Goal: Task Accomplishment & Management: Complete application form

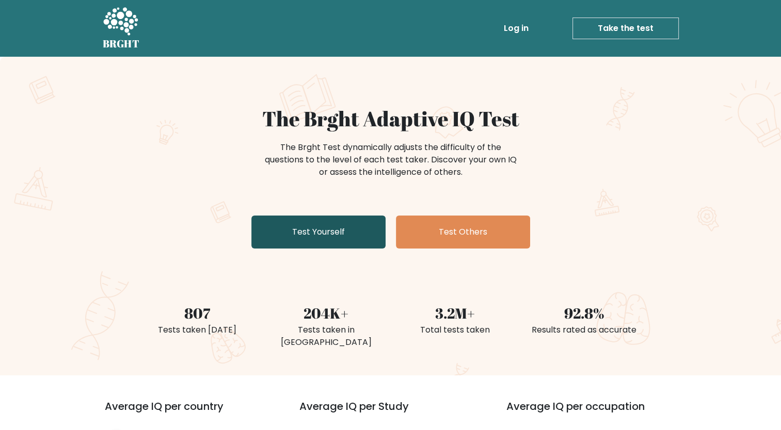
click at [328, 235] on link "Test Yourself" at bounding box center [318, 232] width 134 height 33
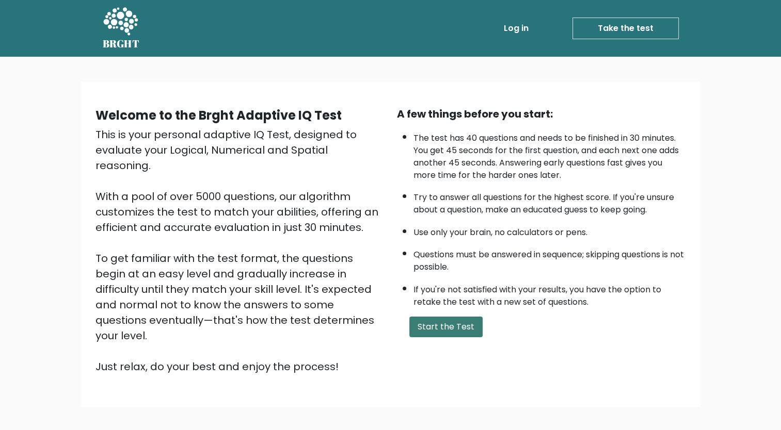
click at [438, 327] on button "Start the Test" at bounding box center [445, 327] width 73 height 21
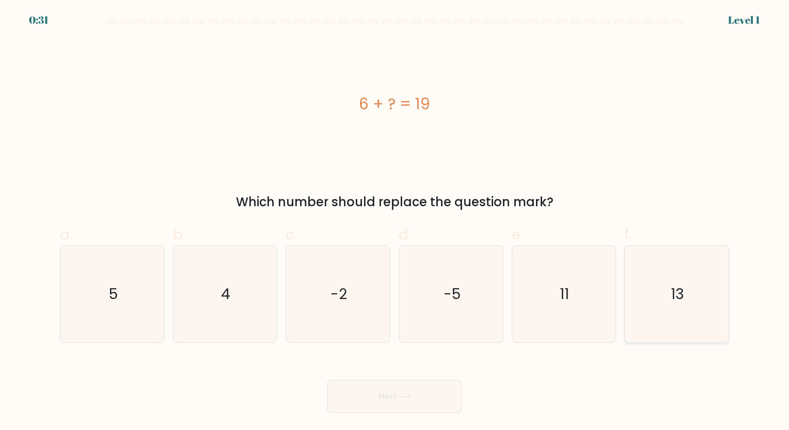
click at [646, 307] on icon "13" at bounding box center [676, 294] width 97 height 97
click at [395, 222] on input "f. 13" at bounding box center [394, 218] width 1 height 7
radio input "true"
click at [390, 395] on button "Next" at bounding box center [394, 396] width 134 height 33
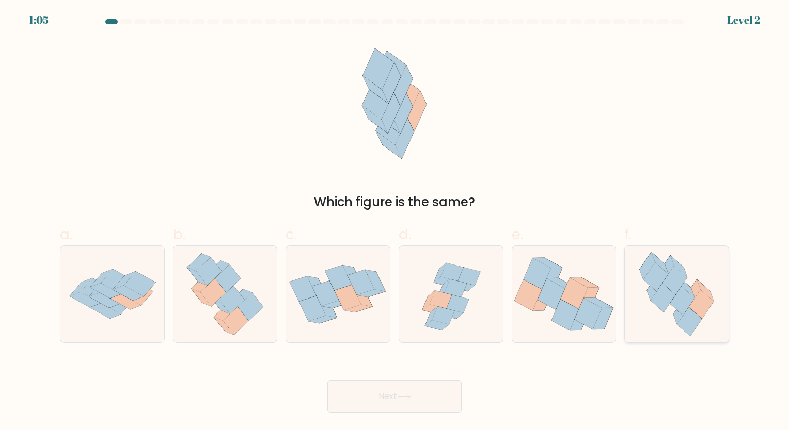
click at [690, 317] on icon at bounding box center [689, 322] width 25 height 29
click at [395, 222] on input "f." at bounding box center [394, 218] width 1 height 7
radio input "true"
click at [402, 402] on button "Next" at bounding box center [394, 396] width 134 height 33
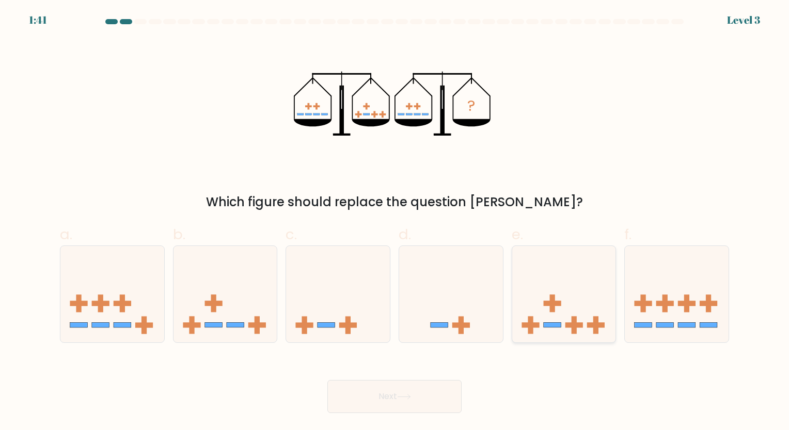
click at [550, 323] on rect at bounding box center [552, 325] width 18 height 5
click at [395, 222] on input "e." at bounding box center [394, 218] width 1 height 7
radio input "true"
click at [408, 407] on button "Next" at bounding box center [394, 396] width 134 height 33
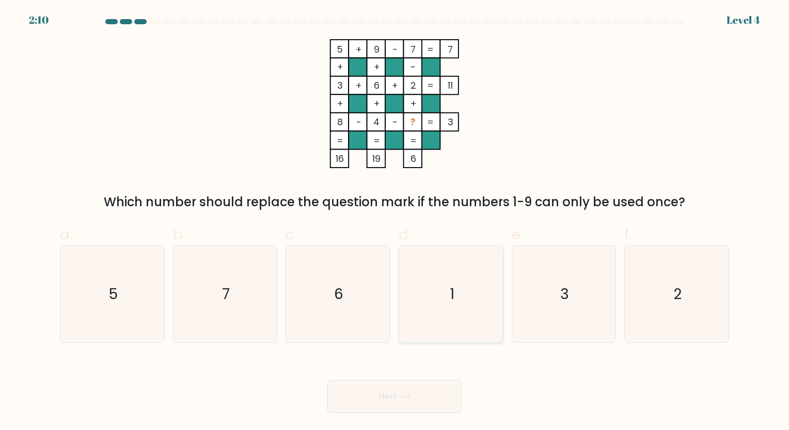
click at [456, 314] on icon "1" at bounding box center [451, 294] width 97 height 97
click at [395, 222] on input "d. 1" at bounding box center [394, 218] width 1 height 7
radio input "true"
click at [405, 396] on icon at bounding box center [404, 397] width 14 height 6
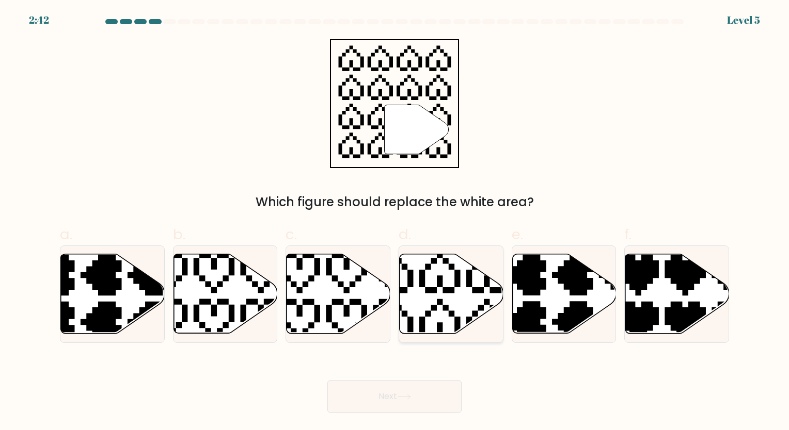
click at [434, 293] on icon at bounding box center [416, 249] width 182 height 182
click at [395, 222] on input "d." at bounding box center [394, 218] width 1 height 7
radio input "true"
click at [409, 396] on icon at bounding box center [404, 397] width 14 height 6
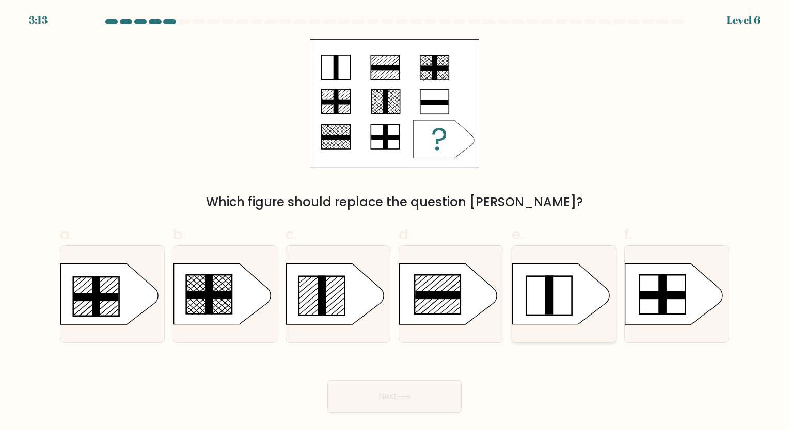
click at [548, 305] on rect at bounding box center [549, 295] width 8 height 39
click at [395, 222] on input "e." at bounding box center [394, 218] width 1 height 7
radio input "true"
click at [392, 404] on button "Next" at bounding box center [394, 396] width 134 height 33
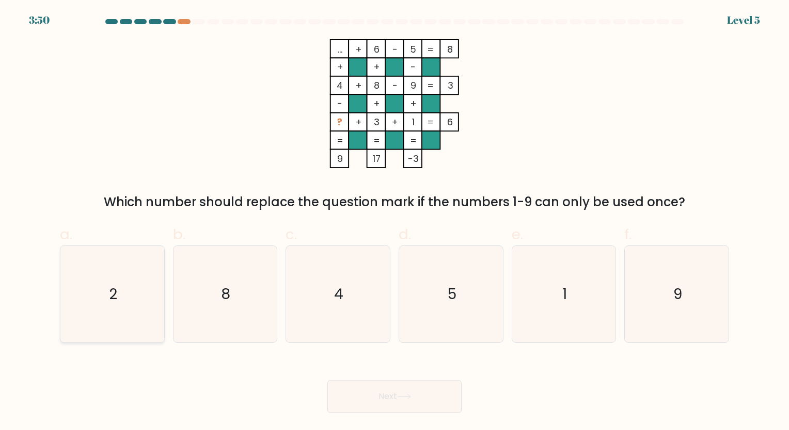
click at [114, 283] on icon "2" at bounding box center [112, 294] width 97 height 97
click at [394, 222] on input "a. 2" at bounding box center [394, 218] width 1 height 7
radio input "true"
click at [402, 399] on icon at bounding box center [404, 397] width 14 height 6
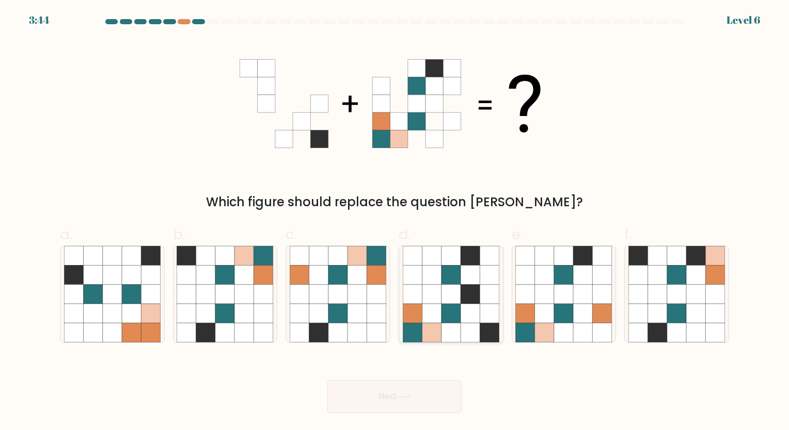
click at [441, 301] on icon at bounding box center [450, 294] width 19 height 19
click at [395, 222] on input "d." at bounding box center [394, 218] width 1 height 7
radio input "true"
click at [404, 406] on button "Next" at bounding box center [394, 396] width 134 height 33
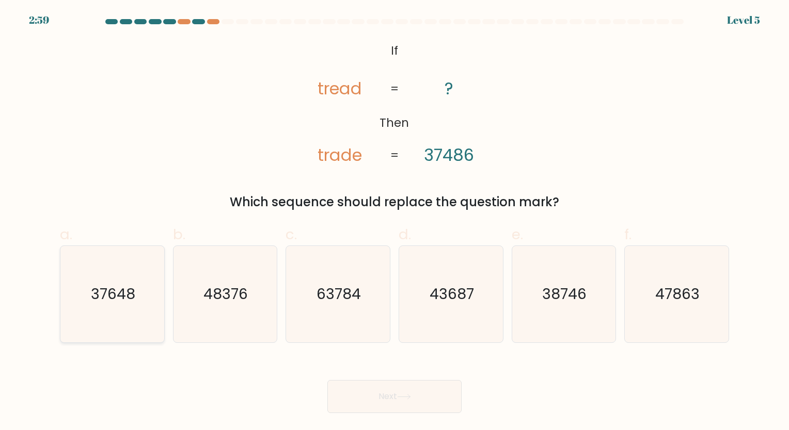
click at [132, 274] on icon "37648" at bounding box center [112, 294] width 97 height 97
click at [394, 222] on input "a. 37648" at bounding box center [394, 218] width 1 height 7
radio input "true"
click at [422, 395] on button "Next" at bounding box center [394, 396] width 134 height 33
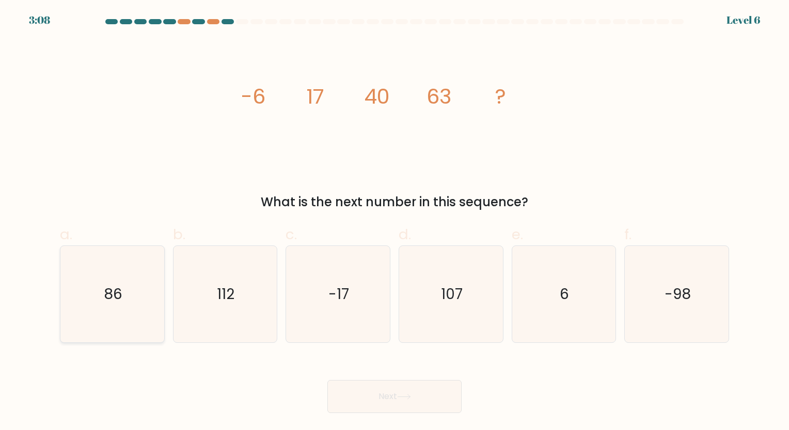
click at [106, 296] on text "86" at bounding box center [113, 294] width 19 height 20
click at [394, 222] on input "a. 86" at bounding box center [394, 218] width 1 height 7
radio input "true"
click at [403, 403] on button "Next" at bounding box center [394, 396] width 134 height 33
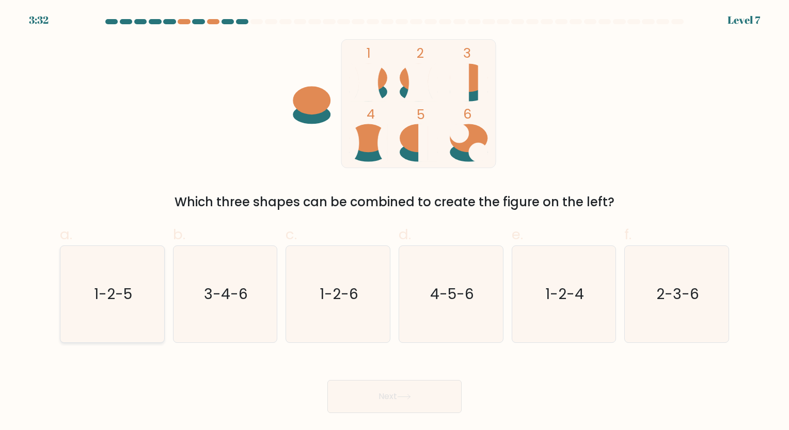
click at [136, 288] on icon "1-2-5" at bounding box center [112, 294] width 97 height 97
click at [394, 222] on input "a. 1-2-5" at bounding box center [394, 218] width 1 height 7
radio input "true"
click at [393, 404] on button "Next" at bounding box center [394, 396] width 134 height 33
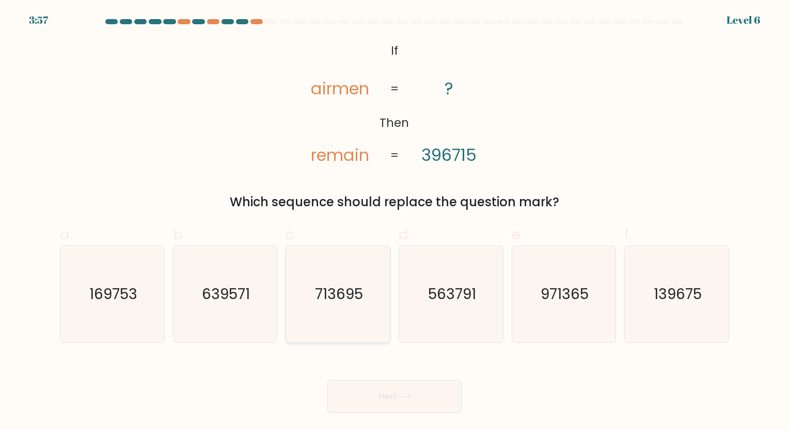
click at [354, 291] on text "713695" at bounding box center [339, 294] width 48 height 20
click at [394, 222] on input "c. 713695" at bounding box center [394, 218] width 1 height 7
radio input "true"
click at [411, 404] on button "Next" at bounding box center [394, 396] width 134 height 33
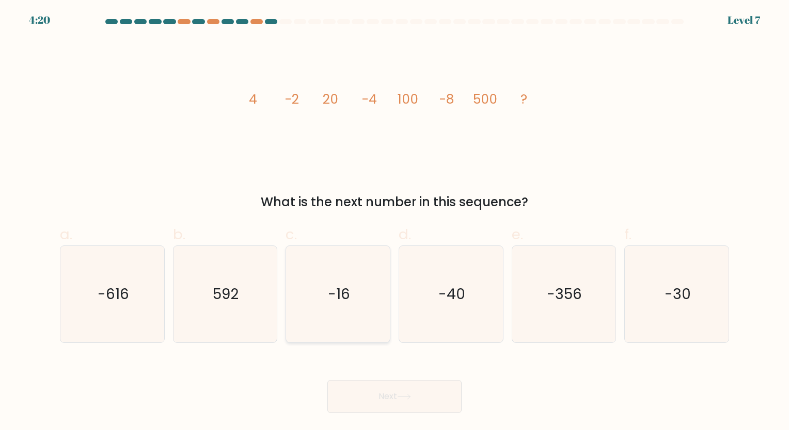
click at [344, 284] on text "-16" at bounding box center [339, 294] width 22 height 20
click at [394, 222] on input "c. -16" at bounding box center [394, 218] width 1 height 7
radio input "true"
click at [387, 403] on button "Next" at bounding box center [394, 396] width 134 height 33
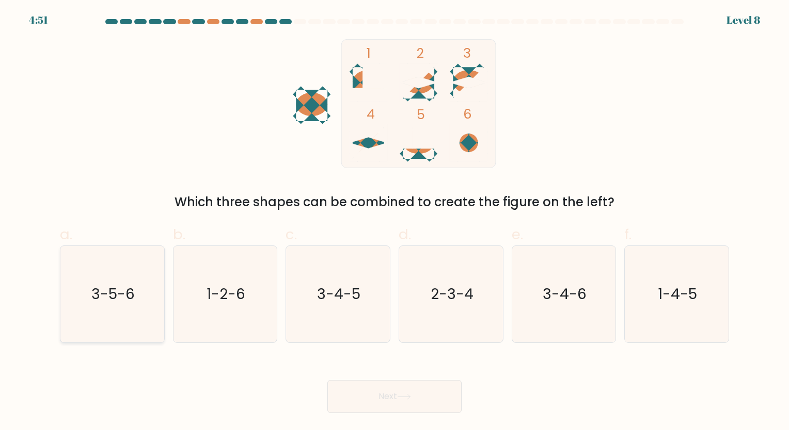
click at [78, 288] on icon "3-5-6" at bounding box center [112, 294] width 97 height 97
click at [394, 222] on input "a. 3-5-6" at bounding box center [394, 218] width 1 height 7
radio input "true"
click at [388, 402] on button "Next" at bounding box center [394, 396] width 134 height 33
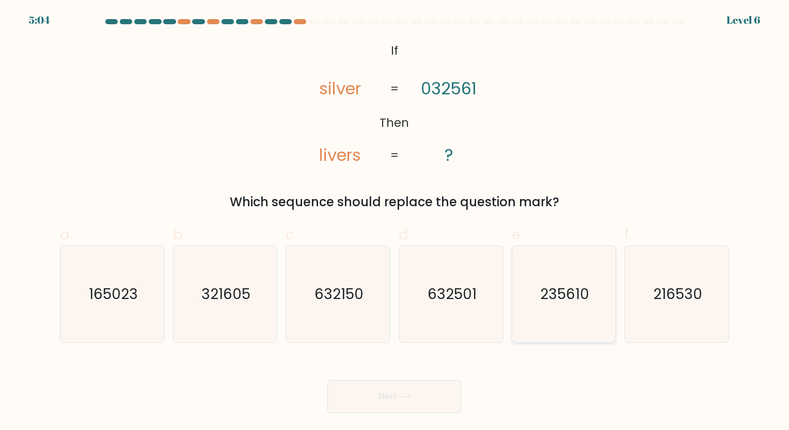
click at [565, 310] on icon "235610" at bounding box center [563, 294] width 97 height 97
click at [395, 222] on input "e. 235610" at bounding box center [394, 218] width 1 height 7
radio input "true"
click at [406, 405] on button "Next" at bounding box center [394, 396] width 134 height 33
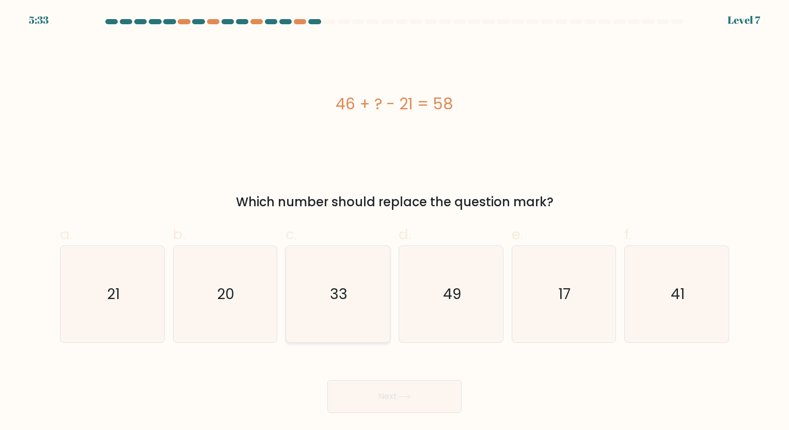
click at [335, 309] on icon "33" at bounding box center [338, 294] width 97 height 97
click at [394, 222] on input "c. 33" at bounding box center [394, 218] width 1 height 7
radio input "true"
click at [395, 392] on button "Next" at bounding box center [394, 396] width 134 height 33
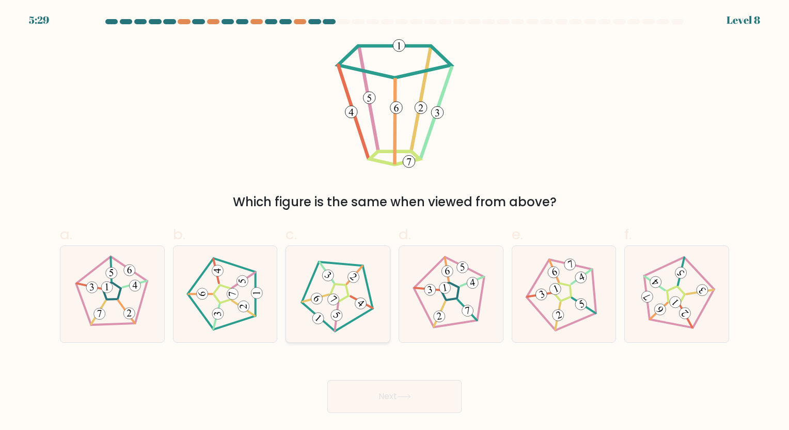
click at [343, 290] on icon at bounding box center [337, 293] width 77 height 77
click at [394, 222] on input "c." at bounding box center [394, 218] width 1 height 7
radio input "true"
click at [392, 398] on button "Next" at bounding box center [394, 396] width 134 height 33
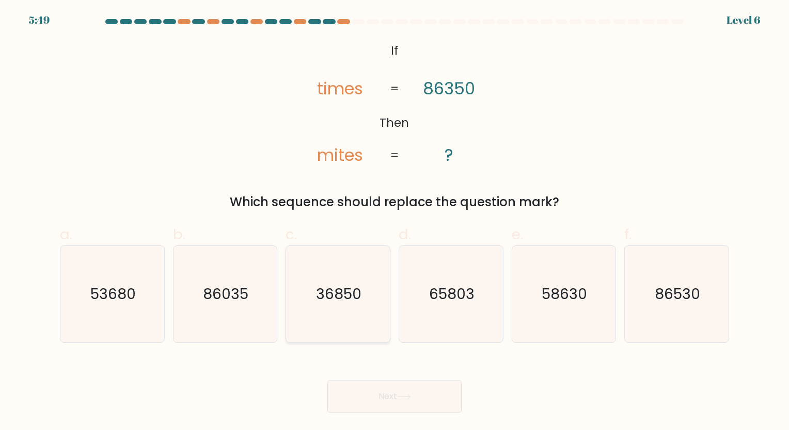
click at [353, 296] on text "36850" at bounding box center [338, 294] width 45 height 20
click at [394, 222] on input "c. 36850" at bounding box center [394, 218] width 1 height 7
radio input "true"
click at [394, 401] on button "Next" at bounding box center [394, 396] width 134 height 33
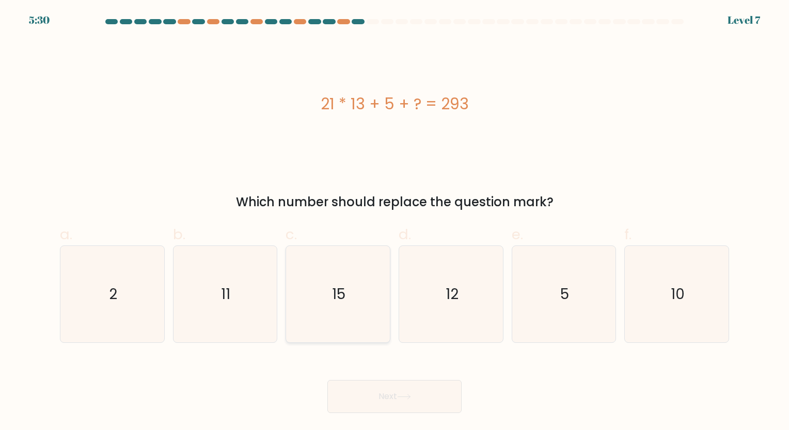
click at [337, 286] on text "15" at bounding box center [338, 294] width 13 height 20
click at [394, 222] on input "c. 15" at bounding box center [394, 218] width 1 height 7
radio input "true"
click at [396, 404] on button "Next" at bounding box center [394, 396] width 134 height 33
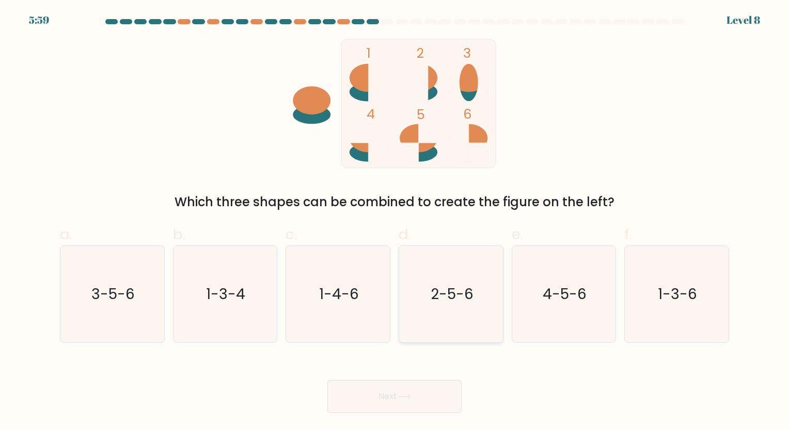
click at [431, 311] on icon "2-5-6" at bounding box center [451, 294] width 97 height 97
click at [395, 222] on input "d. 2-5-6" at bounding box center [394, 218] width 1 height 7
radio input "true"
click at [408, 386] on button "Next" at bounding box center [394, 396] width 134 height 33
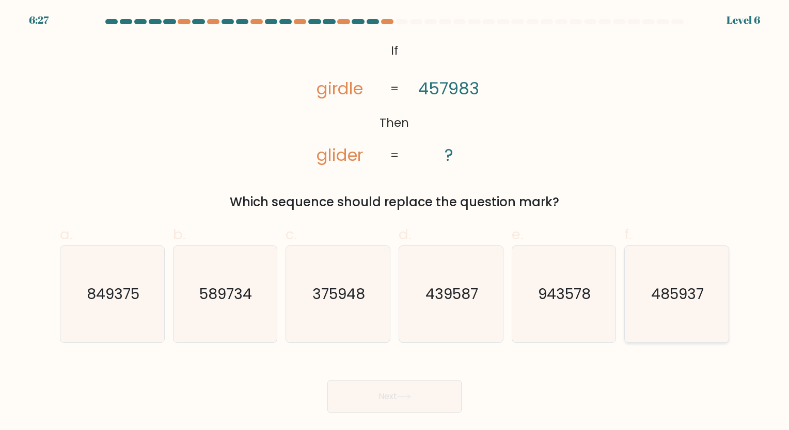
click at [654, 307] on icon "485937" at bounding box center [676, 294] width 97 height 97
click at [395, 222] on input "f. 485937" at bounding box center [394, 218] width 1 height 7
radio input "true"
click at [419, 398] on button "Next" at bounding box center [394, 396] width 134 height 33
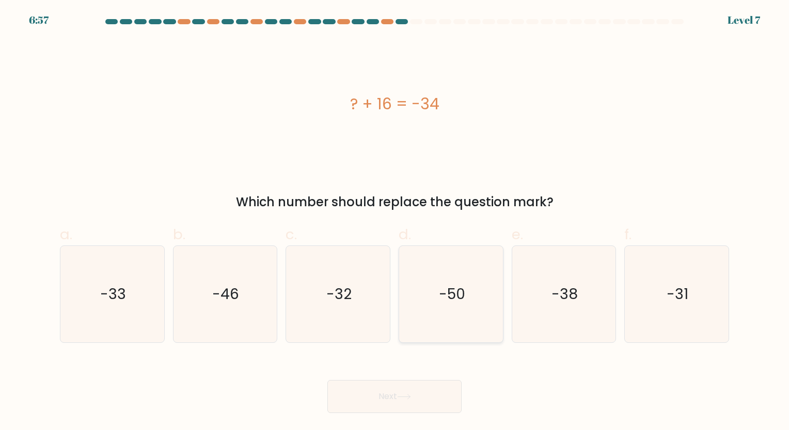
click at [455, 293] on text "-50" at bounding box center [452, 294] width 26 height 20
click at [395, 222] on input "d. -50" at bounding box center [394, 218] width 1 height 7
radio input "true"
click at [403, 397] on icon at bounding box center [404, 397] width 14 height 6
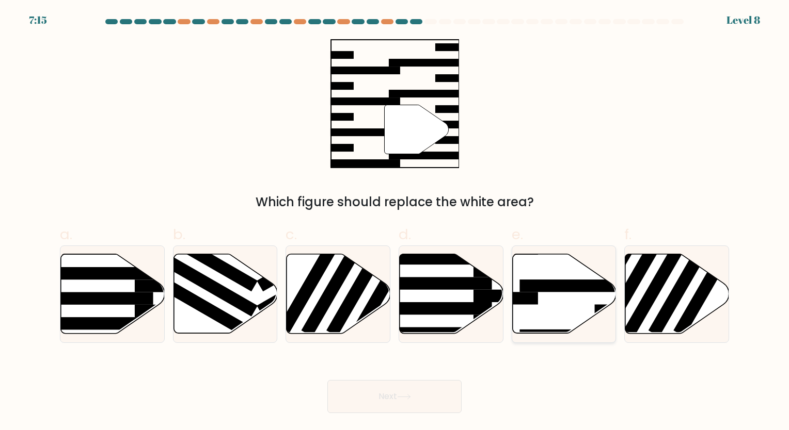
click at [553, 311] on icon at bounding box center [564, 293] width 104 height 79
click at [395, 222] on input "e." at bounding box center [394, 218] width 1 height 7
radio input "true"
click at [406, 395] on icon at bounding box center [404, 397] width 14 height 6
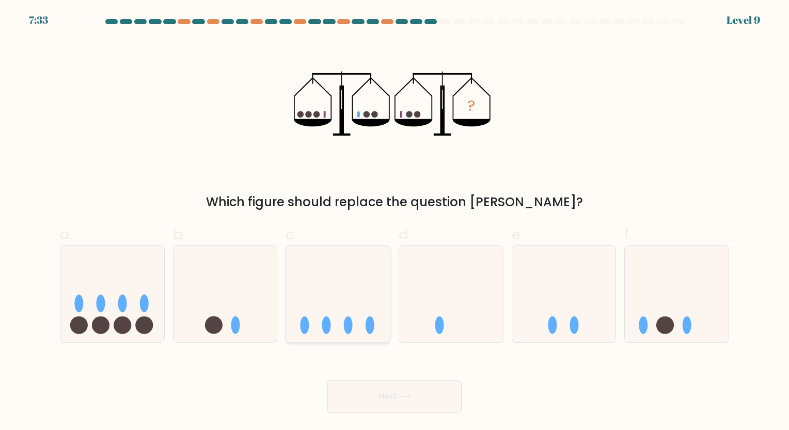
click at [373, 334] on icon at bounding box center [338, 294] width 104 height 86
click at [394, 222] on input "c." at bounding box center [394, 218] width 1 height 7
radio input "true"
click at [412, 403] on button "Next" at bounding box center [394, 396] width 134 height 33
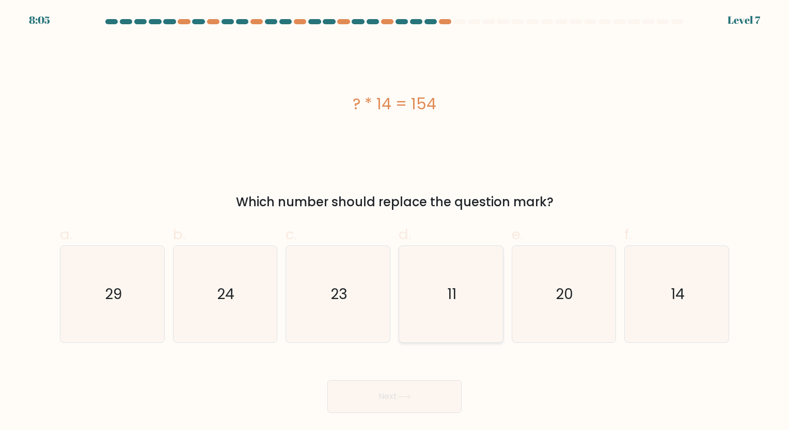
click at [462, 299] on icon "11" at bounding box center [451, 294] width 97 height 97
click at [395, 222] on input "d. 11" at bounding box center [394, 218] width 1 height 7
radio input "true"
click at [403, 399] on icon at bounding box center [404, 397] width 14 height 6
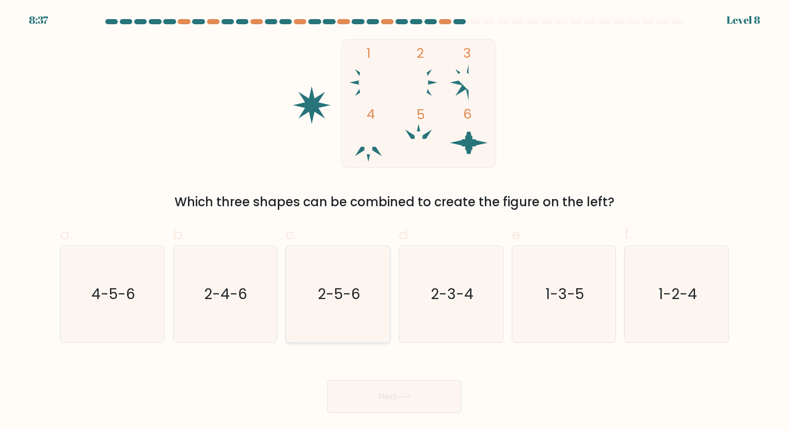
click at [355, 302] on text "2-5-6" at bounding box center [338, 294] width 43 height 20
click at [394, 222] on input "c. 2-5-6" at bounding box center [394, 218] width 1 height 7
radio input "true"
click at [387, 399] on button "Next" at bounding box center [394, 396] width 134 height 33
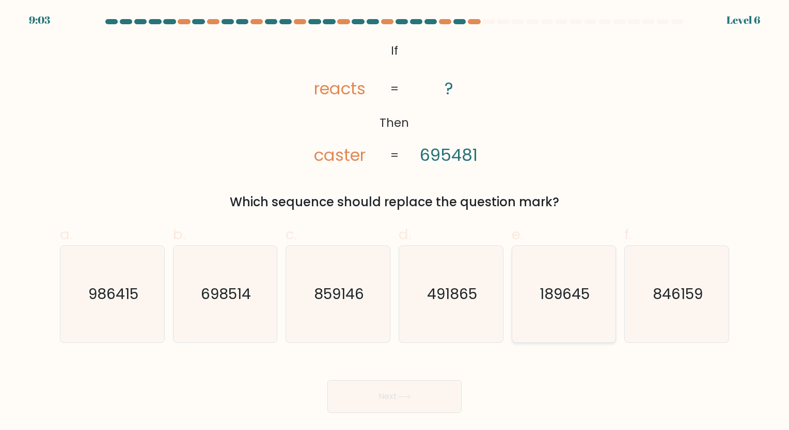
click at [557, 315] on icon "189645" at bounding box center [563, 294] width 97 height 97
click at [395, 222] on input "e. 189645" at bounding box center [394, 218] width 1 height 7
radio input "true"
click at [407, 404] on button "Next" at bounding box center [394, 396] width 134 height 33
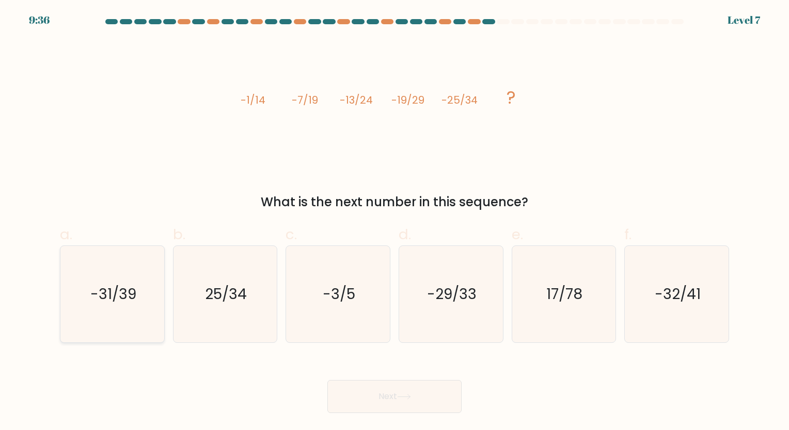
click at [99, 305] on icon "-31/39" at bounding box center [112, 294] width 97 height 97
click at [394, 222] on input "a. -31/39" at bounding box center [394, 218] width 1 height 7
radio input "true"
click at [421, 407] on button "Next" at bounding box center [394, 396] width 134 height 33
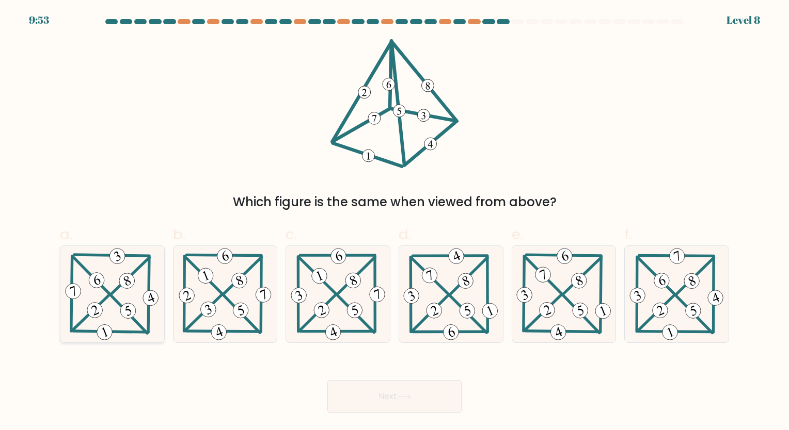
click at [115, 307] on icon at bounding box center [112, 294] width 98 height 97
click at [394, 222] on input "a." at bounding box center [394, 218] width 1 height 7
radio input "true"
click at [389, 395] on button "Next" at bounding box center [394, 396] width 134 height 33
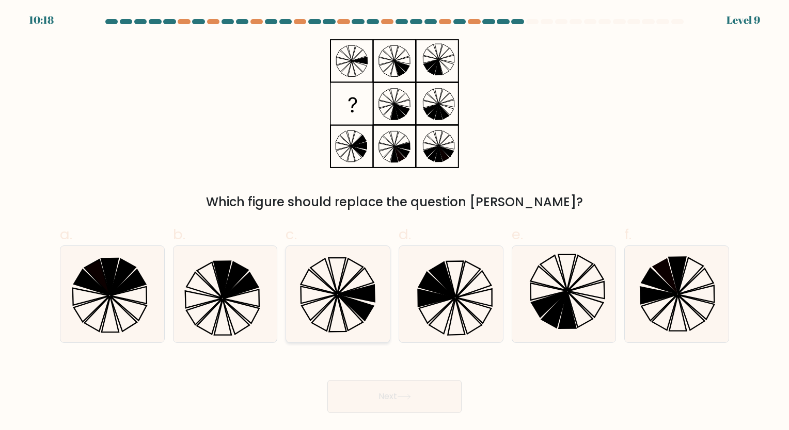
click at [347, 296] on icon at bounding box center [356, 293] width 37 height 17
click at [394, 222] on input "c." at bounding box center [394, 218] width 1 height 7
radio input "true"
click at [412, 404] on button "Next" at bounding box center [394, 396] width 134 height 33
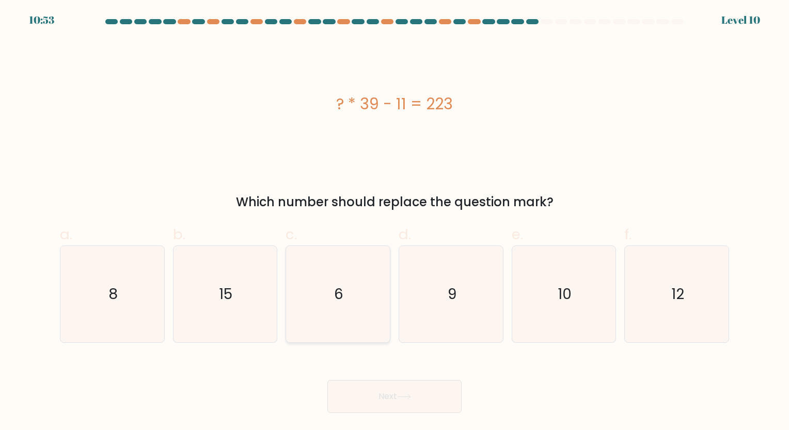
click at [319, 288] on icon "6" at bounding box center [338, 294] width 97 height 97
click at [394, 222] on input "c. 6" at bounding box center [394, 218] width 1 height 7
radio input "true"
click at [393, 394] on button "Next" at bounding box center [394, 396] width 134 height 33
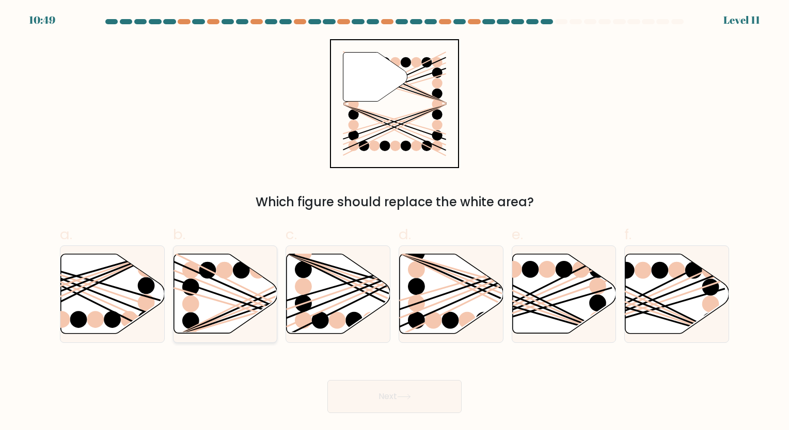
click at [223, 292] on icon at bounding box center [225, 293] width 104 height 79
click at [394, 222] on input "b." at bounding box center [394, 218] width 1 height 7
radio input "true"
click at [409, 403] on button "Next" at bounding box center [394, 396] width 134 height 33
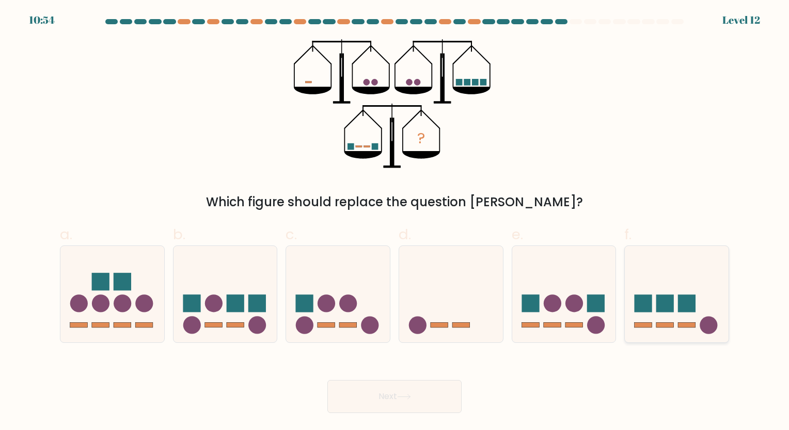
click at [697, 316] on icon at bounding box center [677, 294] width 104 height 86
click at [395, 222] on input "f." at bounding box center [394, 218] width 1 height 7
radio input "true"
click at [440, 394] on button "Next" at bounding box center [394, 396] width 134 height 33
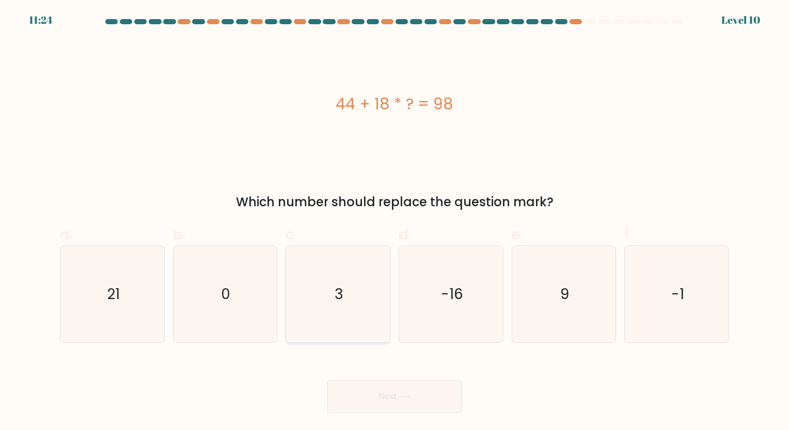
click at [372, 305] on icon "3" at bounding box center [338, 294] width 97 height 97
click at [394, 222] on input "c. 3" at bounding box center [394, 218] width 1 height 7
radio input "true"
click at [403, 411] on button "Next" at bounding box center [394, 396] width 134 height 33
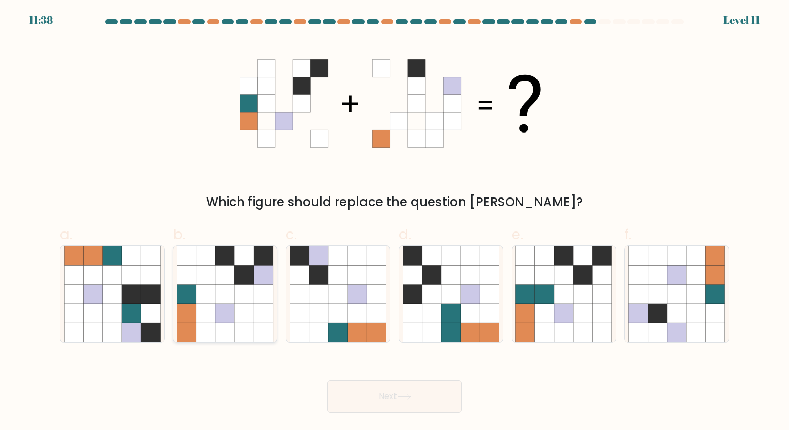
click at [195, 323] on icon at bounding box center [186, 313] width 19 height 19
click at [394, 222] on input "b." at bounding box center [394, 218] width 1 height 7
radio input "true"
click at [415, 387] on button "Next" at bounding box center [394, 396] width 134 height 33
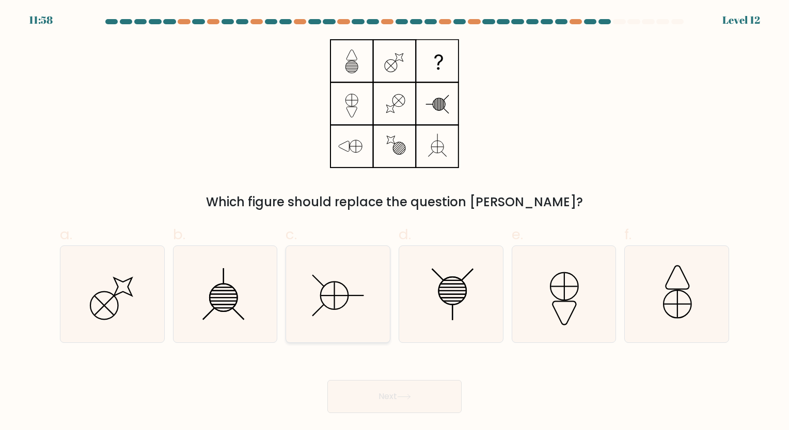
click at [349, 305] on icon at bounding box center [338, 294] width 97 height 97
click at [394, 222] on input "c." at bounding box center [394, 218] width 1 height 7
radio input "true"
click at [392, 389] on button "Next" at bounding box center [394, 396] width 134 height 33
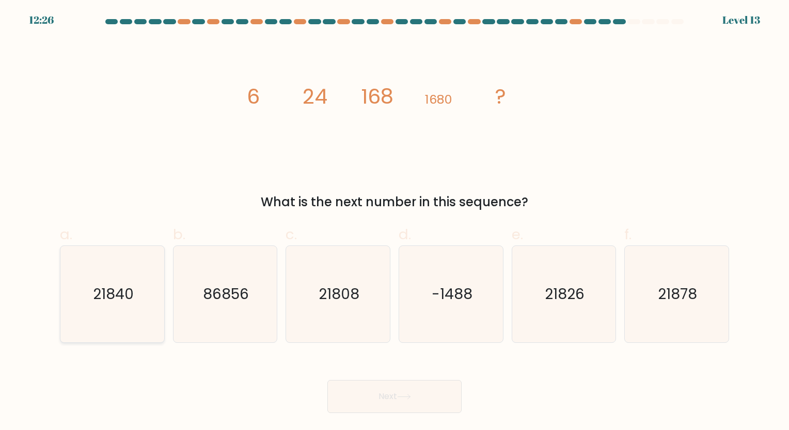
click at [130, 300] on text "21840" at bounding box center [113, 294] width 41 height 20
click at [394, 222] on input "a. 21840" at bounding box center [394, 218] width 1 height 7
radio input "true"
click at [388, 401] on button "Next" at bounding box center [394, 396] width 134 height 33
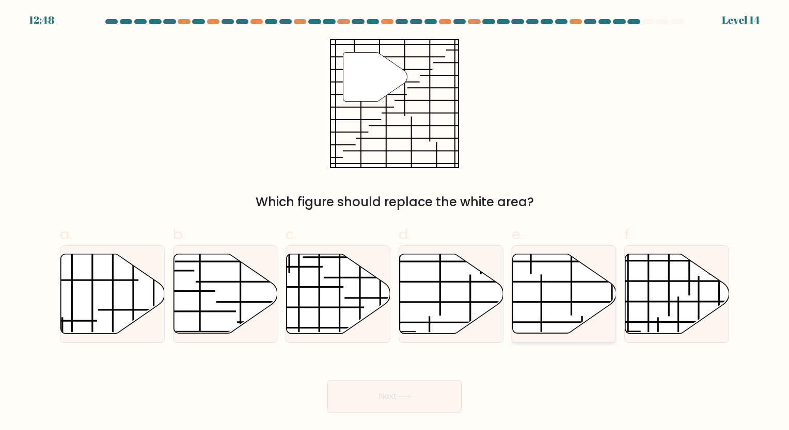
click at [530, 293] on icon at bounding box center [564, 293] width 104 height 79
click at [395, 222] on input "e." at bounding box center [394, 218] width 1 height 7
radio input "true"
click at [392, 402] on button "Next" at bounding box center [394, 396] width 134 height 33
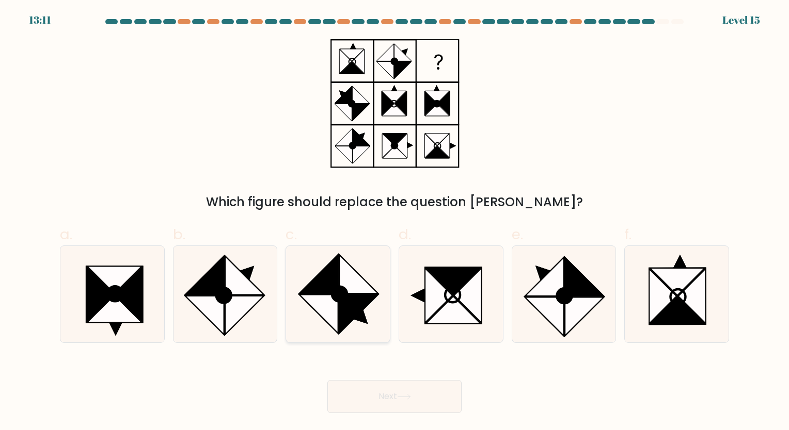
click at [337, 292] on circle at bounding box center [339, 293] width 21 height 21
click at [394, 222] on input "c." at bounding box center [394, 218] width 1 height 7
radio input "true"
click at [425, 411] on button "Next" at bounding box center [394, 396] width 134 height 33
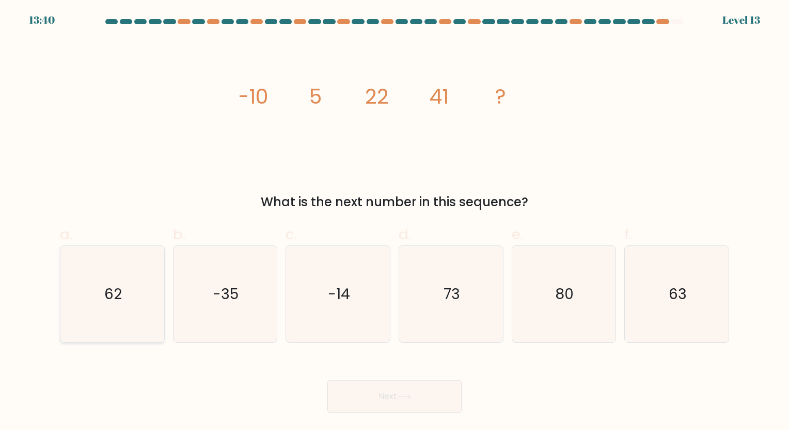
click at [125, 289] on icon "62" at bounding box center [112, 294] width 97 height 97
click at [394, 222] on input "a. 62" at bounding box center [394, 218] width 1 height 7
radio input "true"
click at [399, 410] on button "Next" at bounding box center [394, 396] width 134 height 33
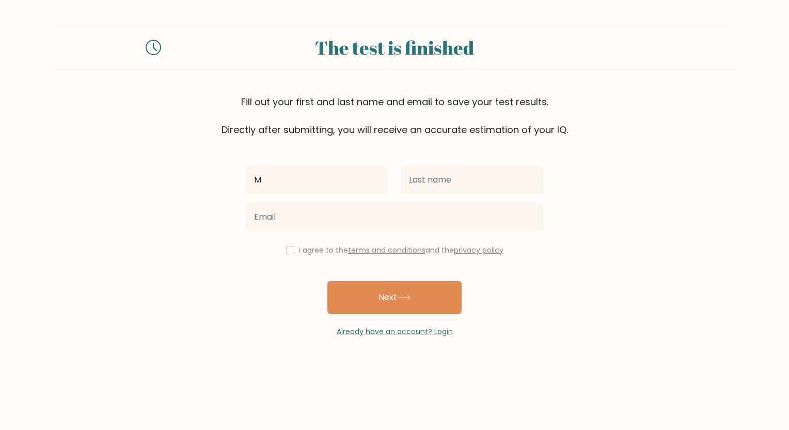
type input "[PERSON_NAME]"
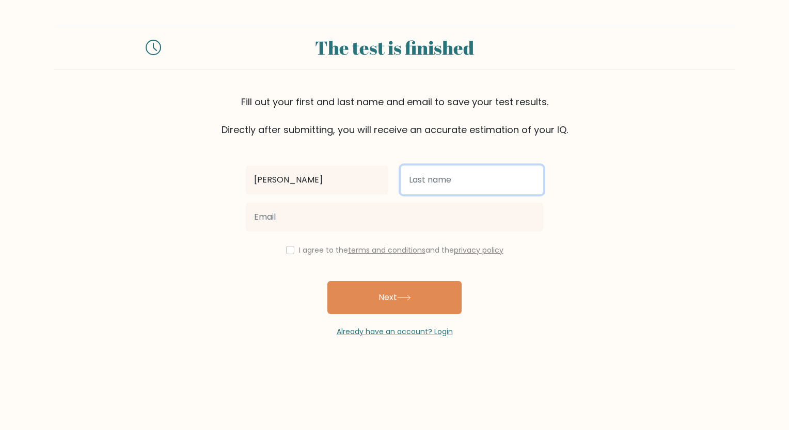
type input "Mutuc"
type input "mjmarasiganmutuc@gmail.com"
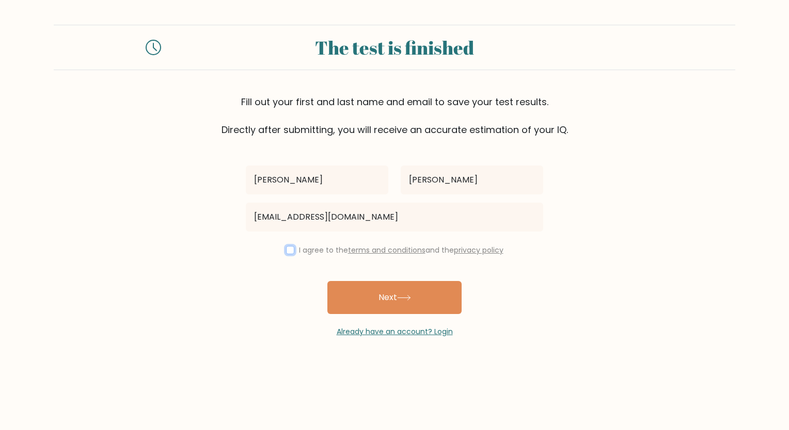
click at [286, 252] on input "checkbox" at bounding box center [290, 250] width 8 height 8
checkbox input "true"
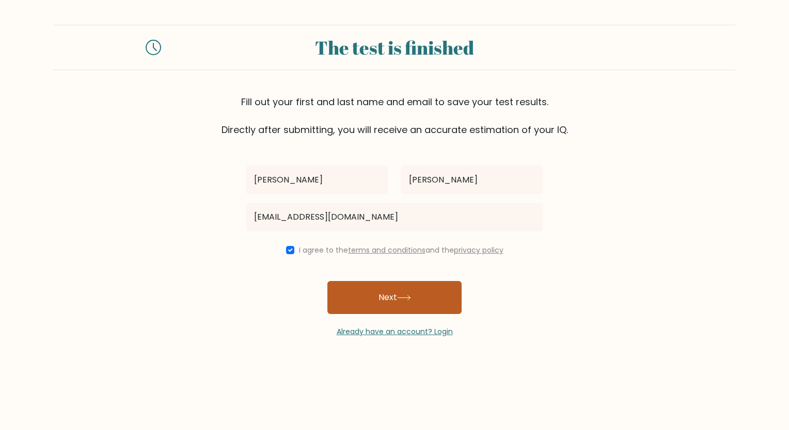
click at [382, 302] on button "Next" at bounding box center [394, 297] width 134 height 33
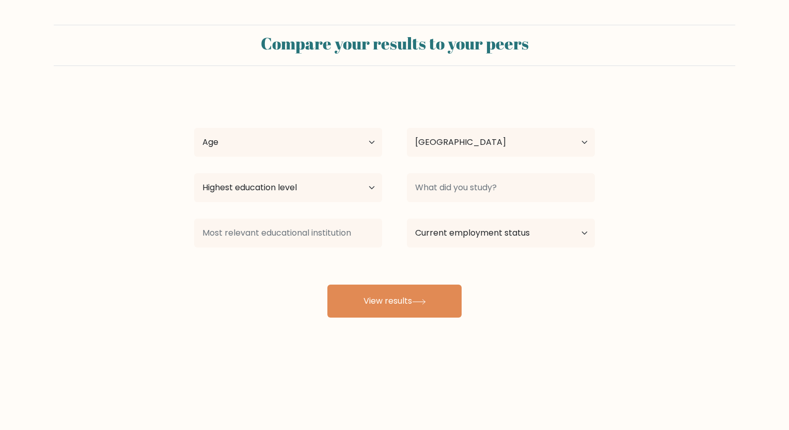
select select "PH"
click at [270, 134] on select "Age Under 18 years old 18-24 years old 25-34 years old 35-44 years old 45-54 ye…" at bounding box center [288, 142] width 188 height 29
select select "35_44"
click at [194, 128] on select "Age Under 18 years old 18-24 years old 25-34 years old 35-44 years old 45-54 ye…" at bounding box center [288, 142] width 188 height 29
click at [294, 190] on select "Highest education level No schooling Primary Lower Secondary Upper Secondary Oc…" at bounding box center [288, 187] width 188 height 29
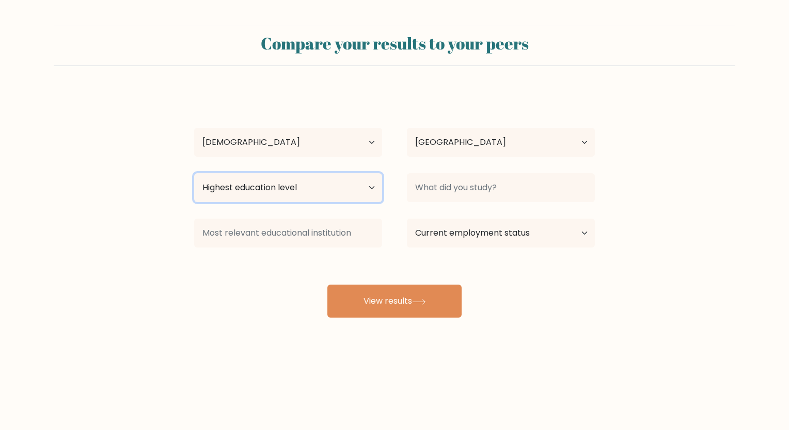
select select "bachelors_degree"
click at [194, 173] on select "Highest education level No schooling Primary Lower Secondary Upper Secondary Oc…" at bounding box center [288, 187] width 188 height 29
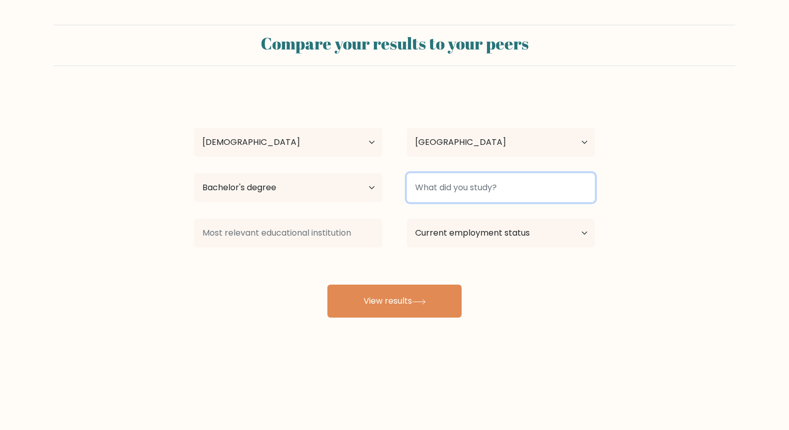
click at [482, 198] on input at bounding box center [501, 187] width 188 height 29
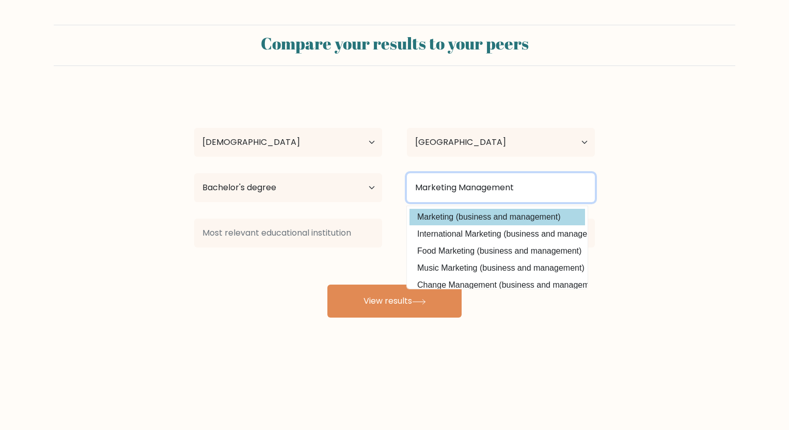
type input "Marketing Management"
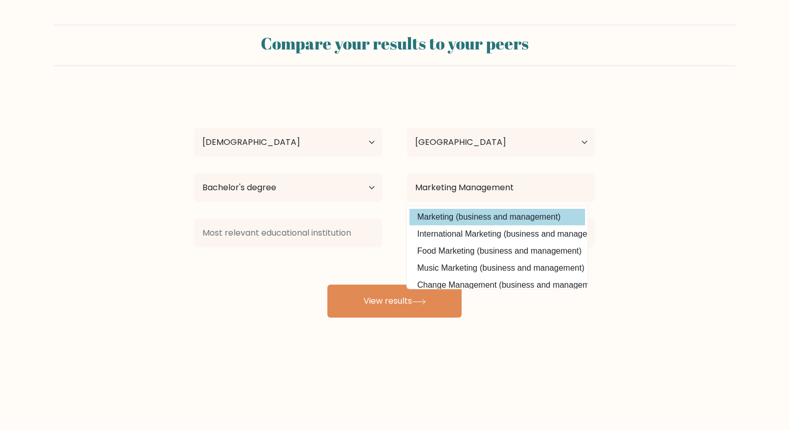
click at [480, 209] on div "Mark John Mutuc Age Under 18 years old 18-24 years old 25-34 years old 35-44 ye…" at bounding box center [394, 204] width 413 height 227
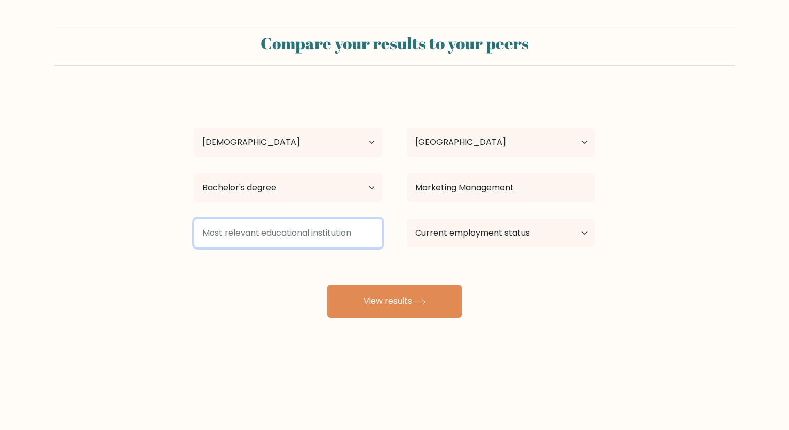
click at [328, 227] on input at bounding box center [288, 233] width 188 height 29
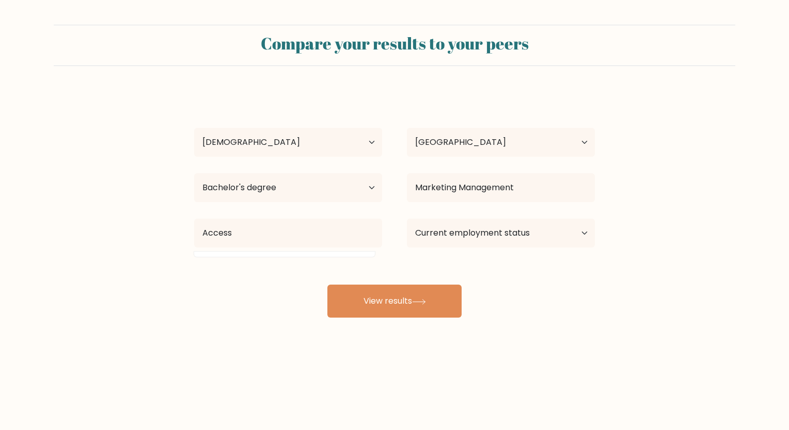
click at [369, 207] on div "Mark John Mutuc Age Under 18 years old 18-24 years old 25-34 years old 35-44 ye…" at bounding box center [394, 204] width 413 height 227
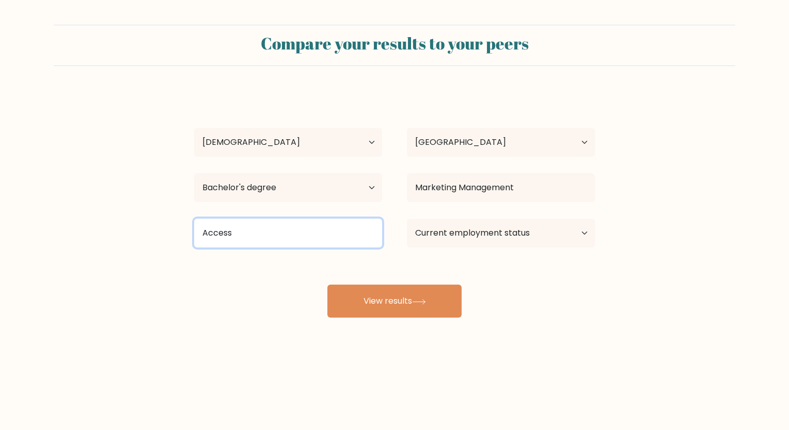
click at [331, 239] on input "Access" at bounding box center [288, 233] width 188 height 29
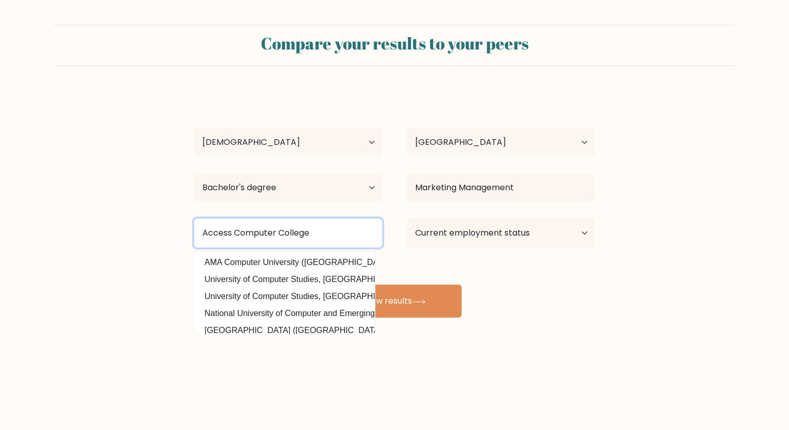
click at [341, 227] on input "Access Computer College" at bounding box center [288, 233] width 188 height 29
type input "Access Computer College Manila"
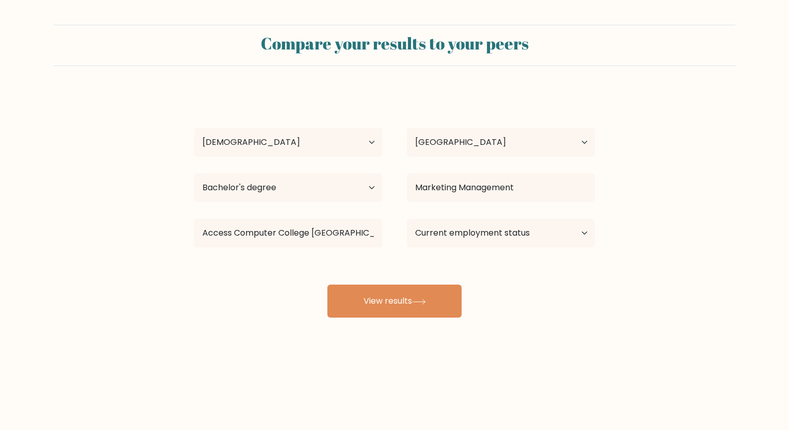
click at [524, 286] on div "Mark John Mutuc Age Under 18 years old 18-24 years old 25-34 years old 35-44 ye…" at bounding box center [394, 204] width 413 height 227
click at [543, 238] on select "Current employment status Employed Student Retired Other / prefer not to answer" at bounding box center [501, 233] width 188 height 29
select select "retired"
click at [407, 219] on select "Current employment status Employed Student Retired Other / prefer not to answer" at bounding box center [501, 233] width 188 height 29
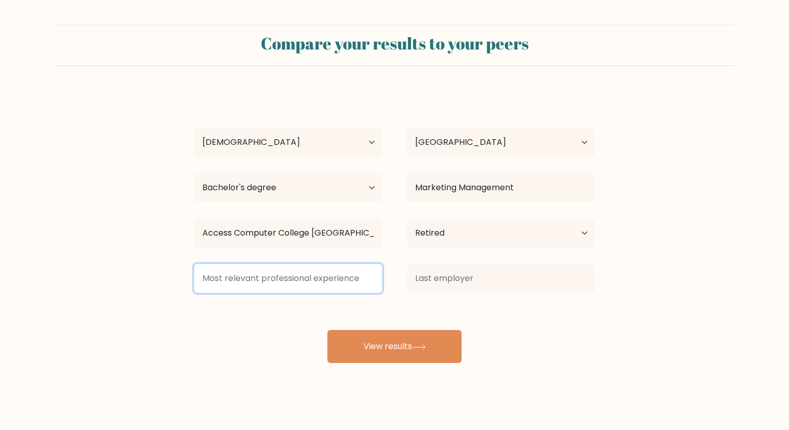
click at [333, 266] on input at bounding box center [288, 278] width 188 height 29
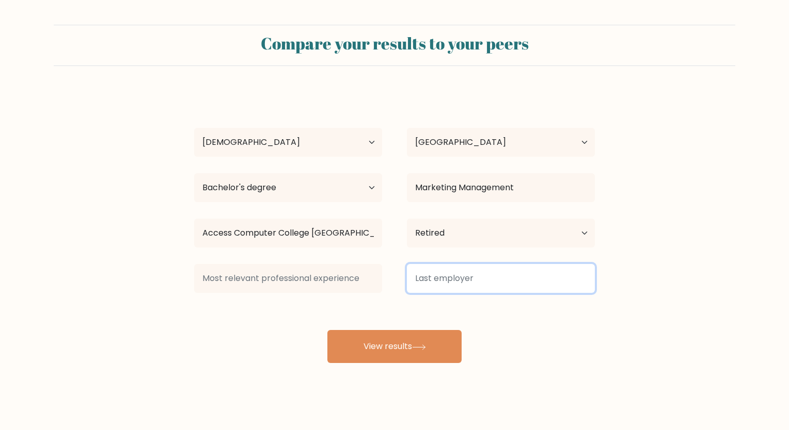
click at [452, 282] on input at bounding box center [501, 278] width 188 height 29
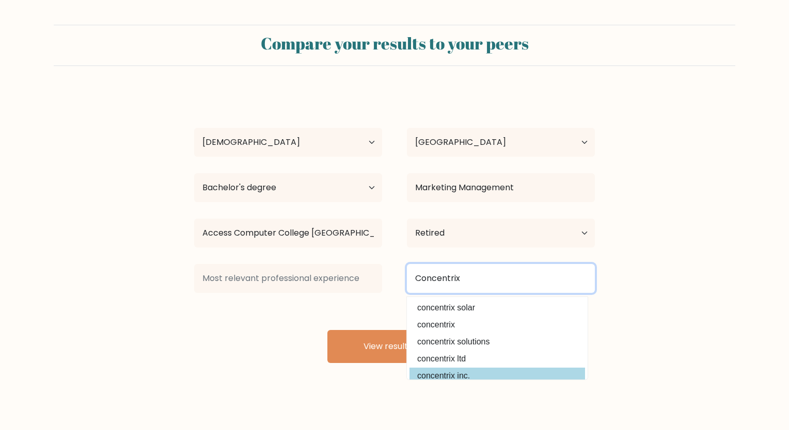
type input "Concentrix"
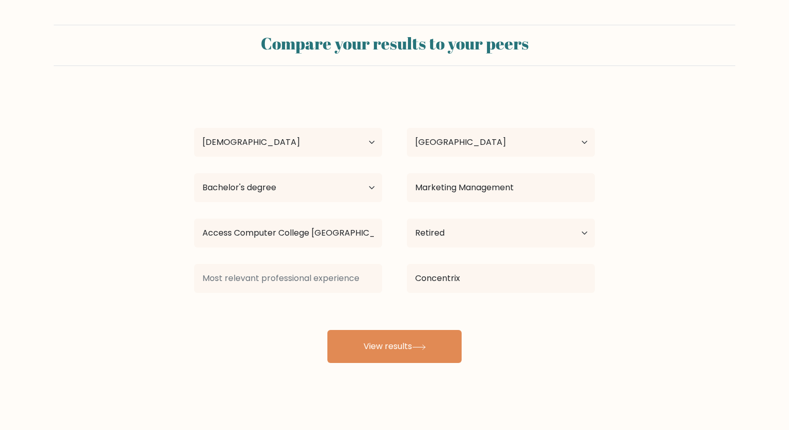
click at [489, 376] on div "Compare your results to your peers Mark John Mutuc Age Under 18 years old 18-24…" at bounding box center [394, 195] width 789 height 391
click at [281, 263] on div at bounding box center [288, 278] width 213 height 37
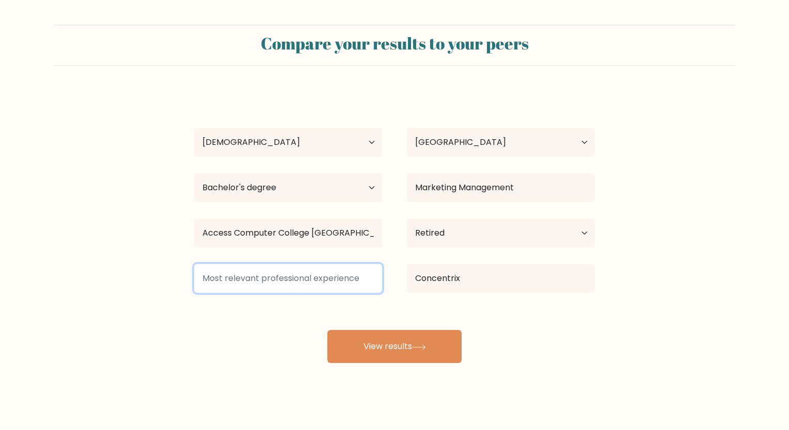
click at [292, 275] on input at bounding box center [288, 278] width 188 height 29
click at [301, 284] on input at bounding box center [288, 278] width 188 height 29
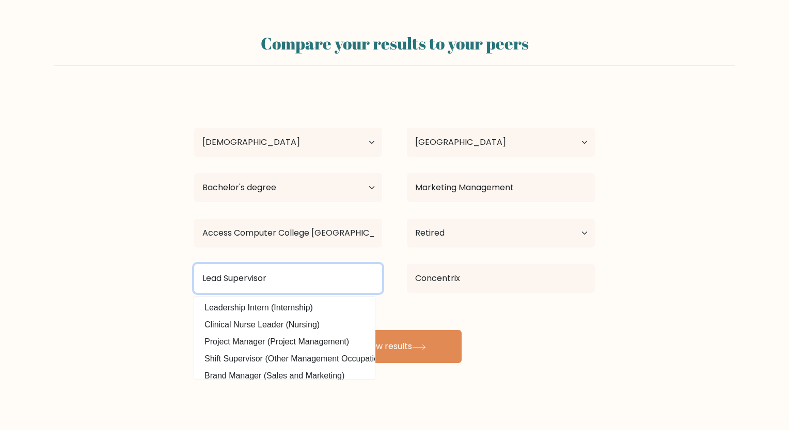
type input "Lead Supervisor"
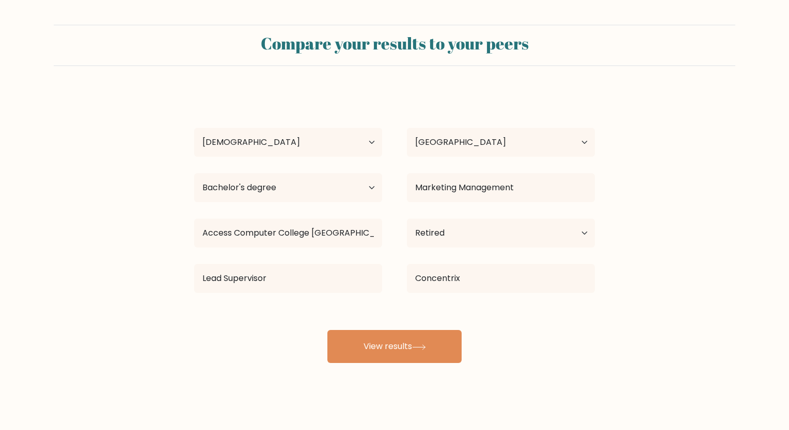
click at [596, 317] on div "Mark John Mutuc Age Under 18 years old 18-24 years old 25-34 years old 35-44 ye…" at bounding box center [394, 227] width 413 height 273
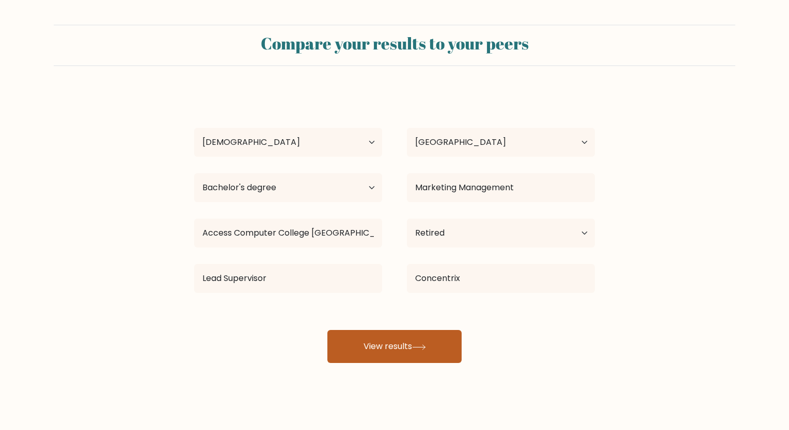
click at [429, 355] on button "View results" at bounding box center [394, 346] width 134 height 33
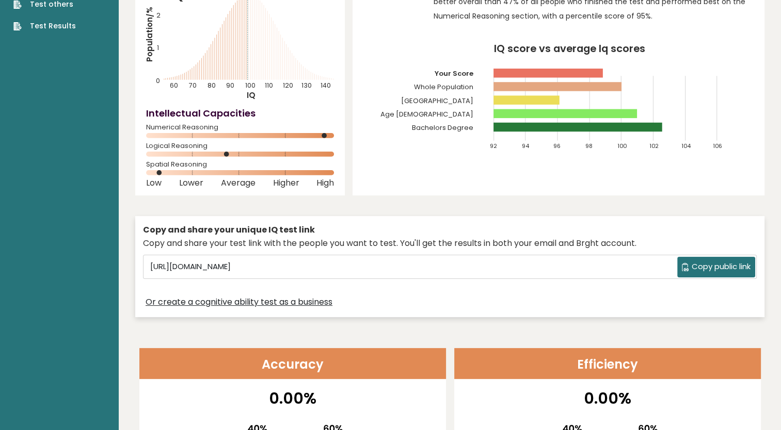
scroll to position [113, 0]
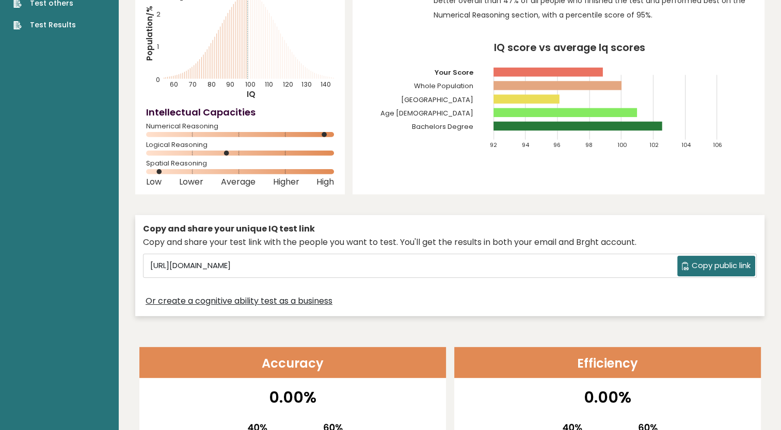
click at [701, 260] on span "Copy public link" at bounding box center [721, 266] width 59 height 12
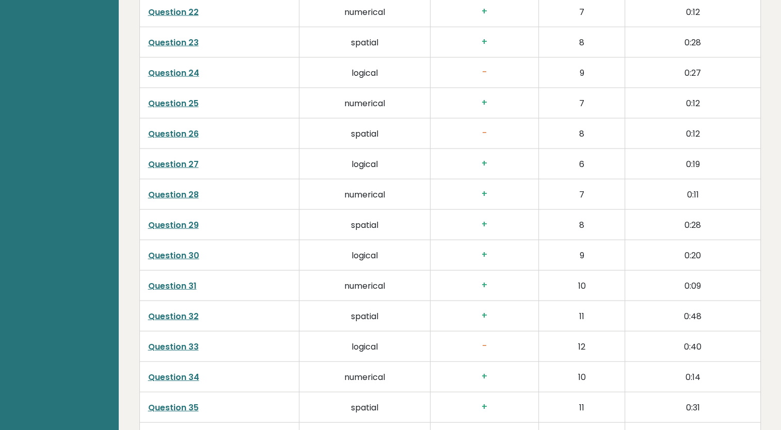
scroll to position [2591, 0]
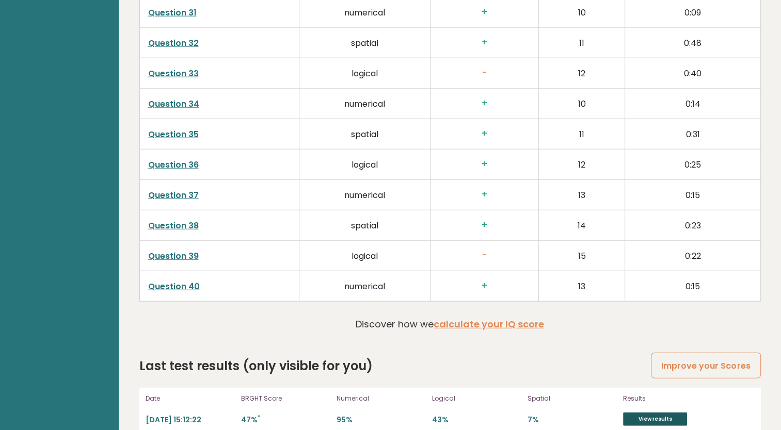
click at [649, 413] on link "View results" at bounding box center [655, 419] width 64 height 13
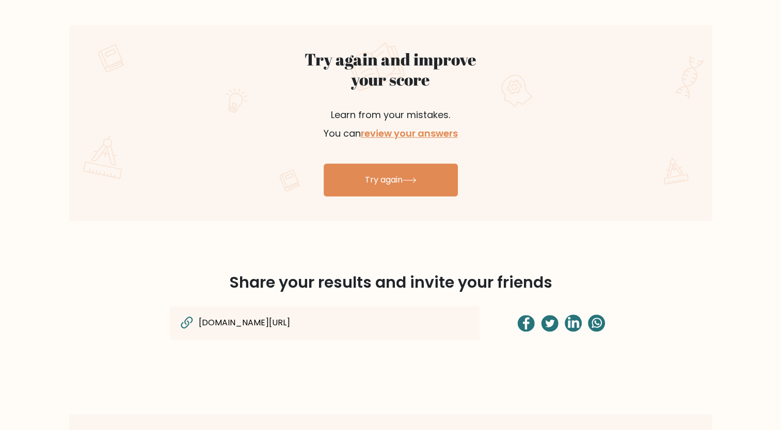
scroll to position [570, 0]
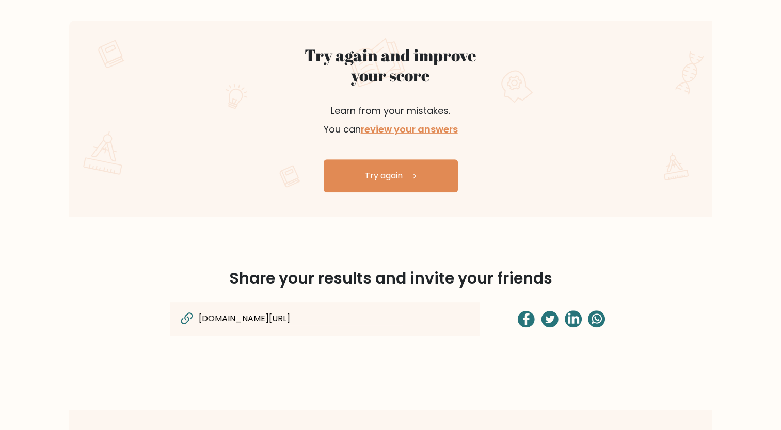
click at [380, 319] on input "[DOMAIN_NAME][URL]" at bounding box center [300, 318] width 205 height 13
